Goal: Task Accomplishment & Management: Manage account settings

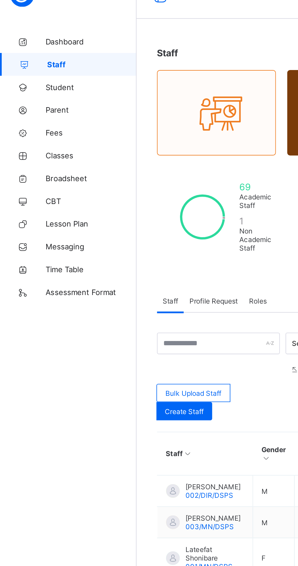
click at [35, 105] on link "Broadsheet" at bounding box center [36, 109] width 73 height 12
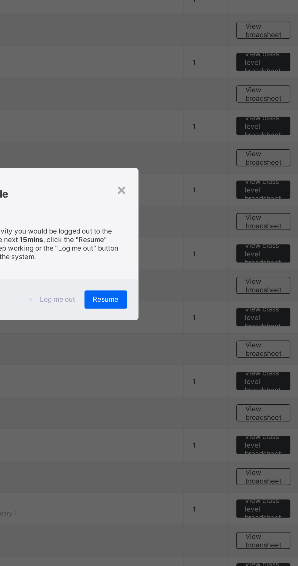
click at [195, 317] on div "Resume" at bounding box center [184, 313] width 23 height 10
click at [195, 259] on div "×" at bounding box center [193, 253] width 6 height 10
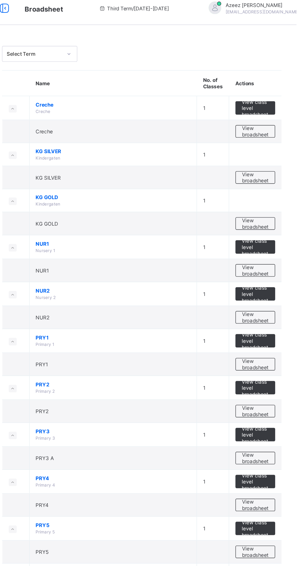
click at [272, 133] on span "View broadsheet" at bounding box center [268, 135] width 19 height 9
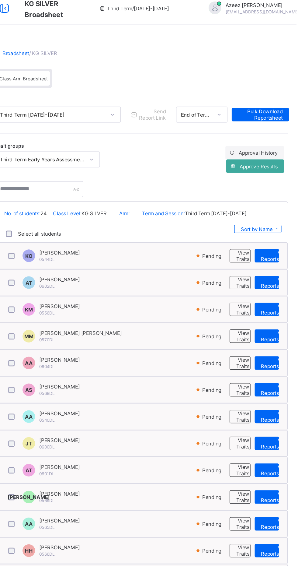
click at [274, 127] on span "Approve Results" at bounding box center [271, 127] width 28 height 5
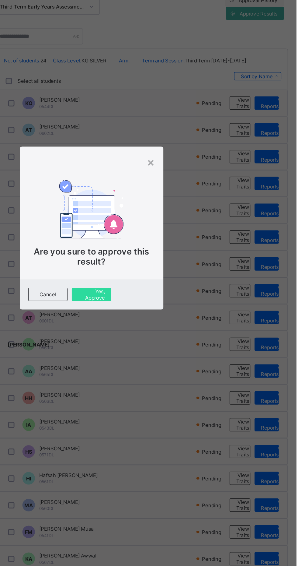
click at [159, 336] on span "Yes, Approve" at bounding box center [148, 331] width 19 height 9
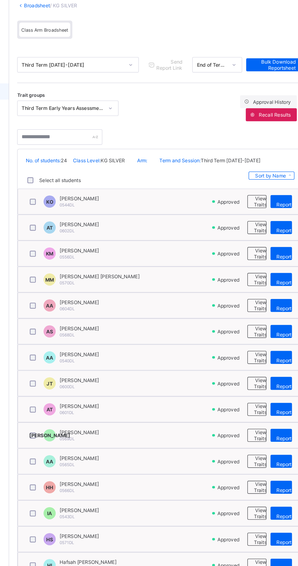
click at [186, 88] on span "Send Report Link" at bounding box center [193, 89] width 20 height 9
